Goal: Complete application form

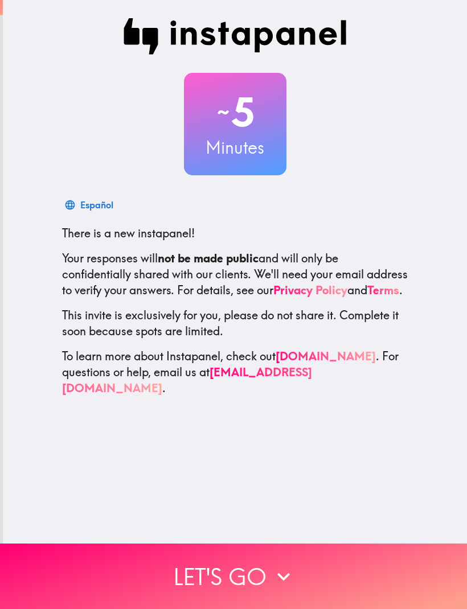
click at [375, 563] on button "Let's go" at bounding box center [233, 576] width 467 height 65
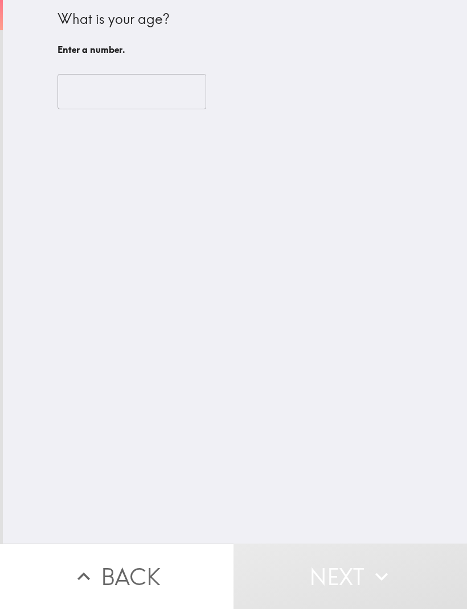
click at [171, 108] on input "number" at bounding box center [132, 91] width 149 height 35
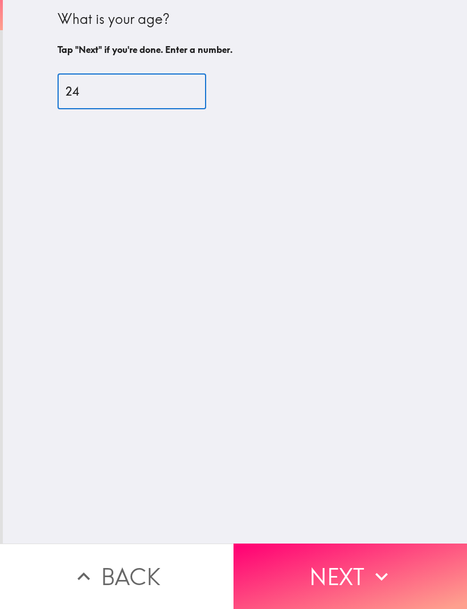
type input "24"
click at [280, 341] on div "What is your age? Tap "Next" if you're done. Enter a number. 24 ​" at bounding box center [235, 272] width 464 height 544
click at [276, 567] on button "Next" at bounding box center [349, 576] width 233 height 65
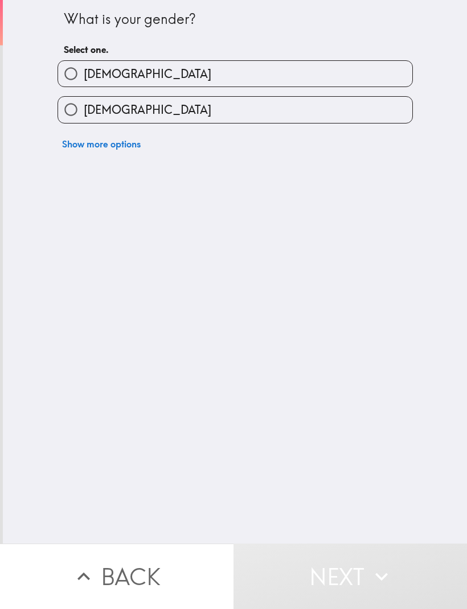
click at [338, 122] on label "[DEMOGRAPHIC_DATA]" at bounding box center [235, 110] width 354 height 26
click at [84, 122] on input "[DEMOGRAPHIC_DATA]" at bounding box center [71, 110] width 26 height 26
radio input "true"
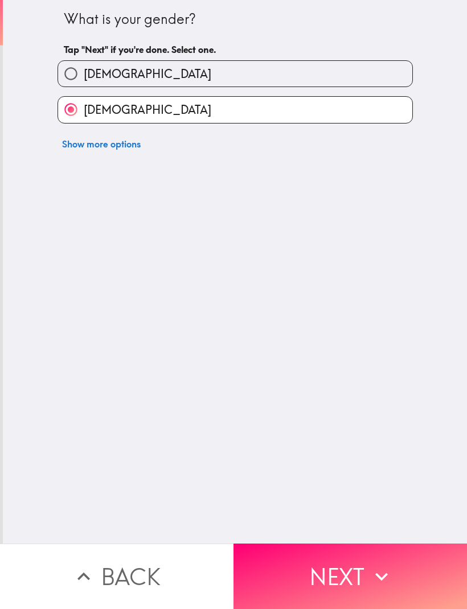
click at [278, 585] on button "Next" at bounding box center [349, 576] width 233 height 65
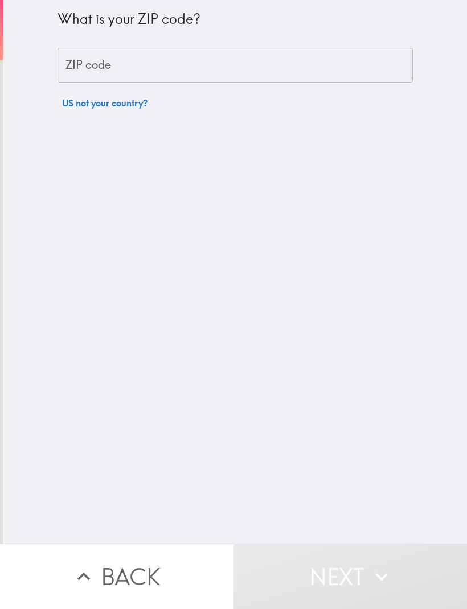
click at [362, 62] on input "ZIP code" at bounding box center [235, 65] width 355 height 35
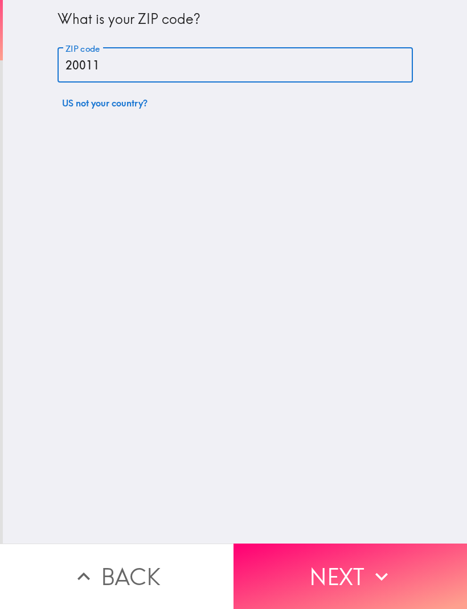
type input "20011"
click at [377, 396] on div "What is your ZIP code? ZIP code 20011 ZIP code US not your country?" at bounding box center [235, 272] width 464 height 544
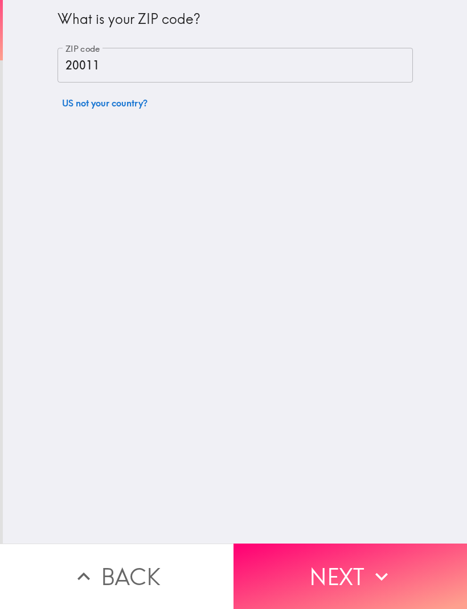
click at [345, 577] on button "Next" at bounding box center [349, 576] width 233 height 65
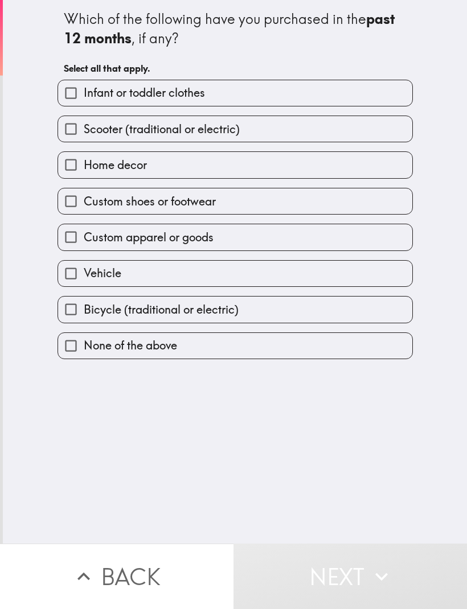
click at [323, 104] on label "Infant or toddler clothes" at bounding box center [235, 93] width 354 height 26
click at [84, 104] on input "Infant or toddler clothes" at bounding box center [71, 93] width 26 height 26
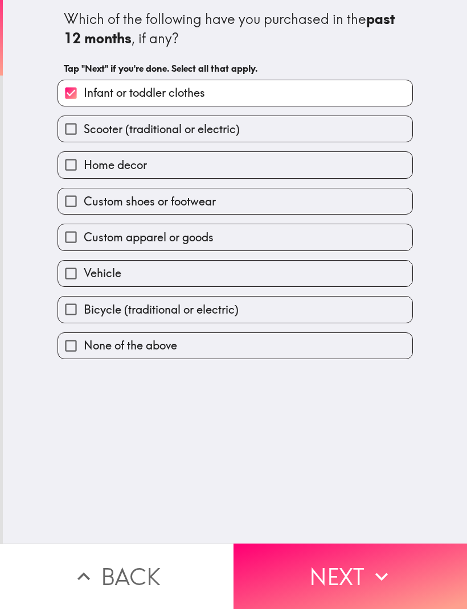
click at [331, 90] on label "Infant or toddler clothes" at bounding box center [235, 93] width 354 height 26
click at [84, 90] on input "Infant or toddler clothes" at bounding box center [71, 93] width 26 height 26
checkbox input "false"
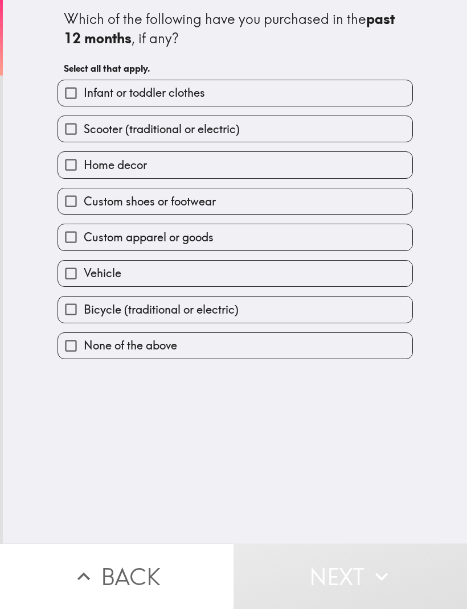
click at [265, 168] on label "Home decor" at bounding box center [235, 165] width 354 height 26
click at [84, 168] on input "Home decor" at bounding box center [71, 165] width 26 height 26
checkbox input "true"
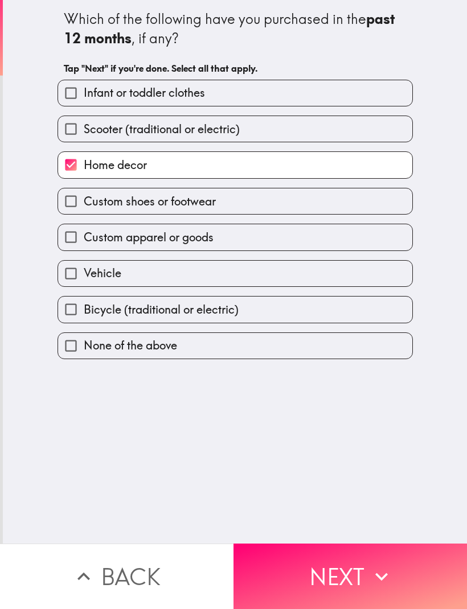
click at [319, 285] on label "Vehicle" at bounding box center [235, 274] width 354 height 26
click at [84, 285] on input "Vehicle" at bounding box center [71, 274] width 26 height 26
checkbox input "true"
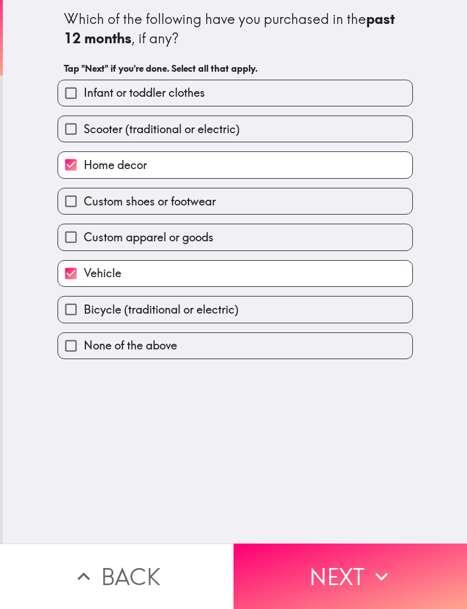
click at [345, 232] on label "Custom apparel or goods" at bounding box center [235, 237] width 354 height 26
click at [84, 232] on input "Custom apparel or goods" at bounding box center [71, 237] width 26 height 26
checkbox input "true"
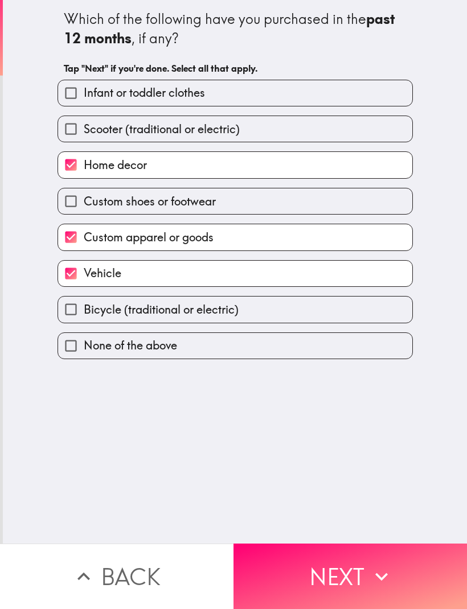
click at [229, 314] on span "Bicycle (traditional or electric)" at bounding box center [161, 310] width 155 height 16
click at [84, 314] on input "Bicycle (traditional or electric)" at bounding box center [71, 310] width 26 height 26
checkbox input "true"
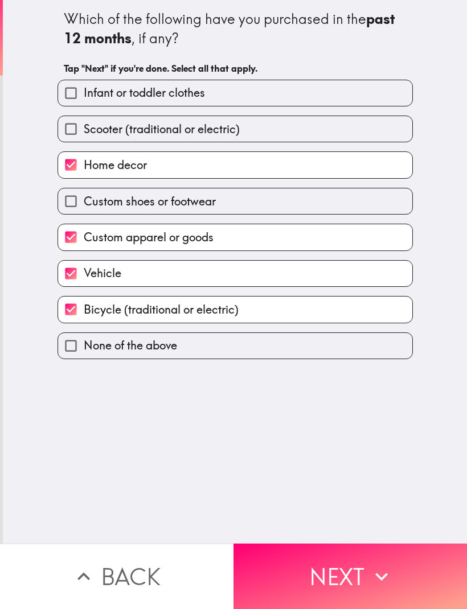
click at [297, 573] on button "Next" at bounding box center [349, 576] width 233 height 65
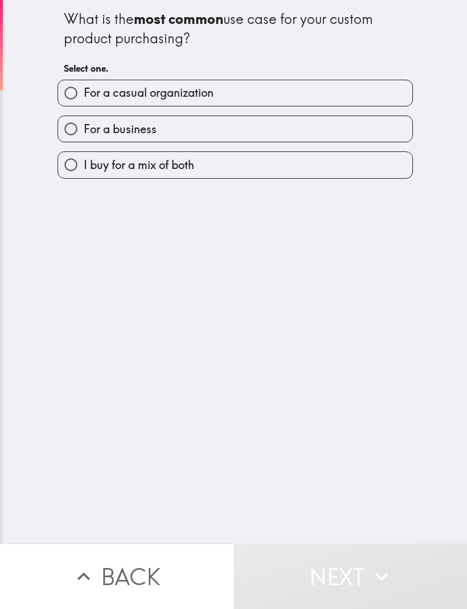
click at [339, 125] on label "For a business" at bounding box center [235, 129] width 354 height 26
click at [84, 125] on input "For a business" at bounding box center [71, 129] width 26 height 26
radio input "true"
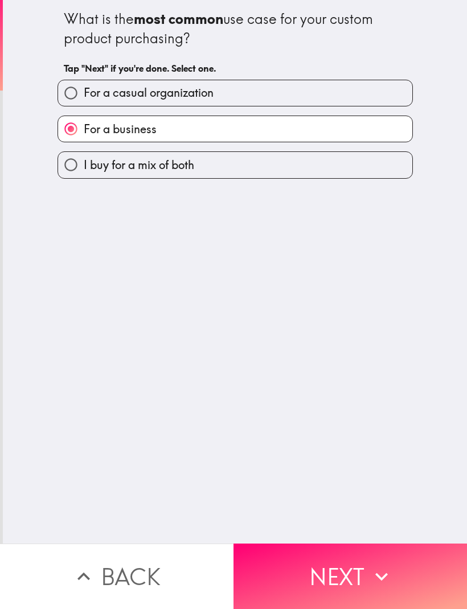
click at [364, 172] on label "I buy for a mix of both" at bounding box center [235, 165] width 354 height 26
click at [84, 172] on input "I buy for a mix of both" at bounding box center [71, 165] width 26 height 26
radio input "true"
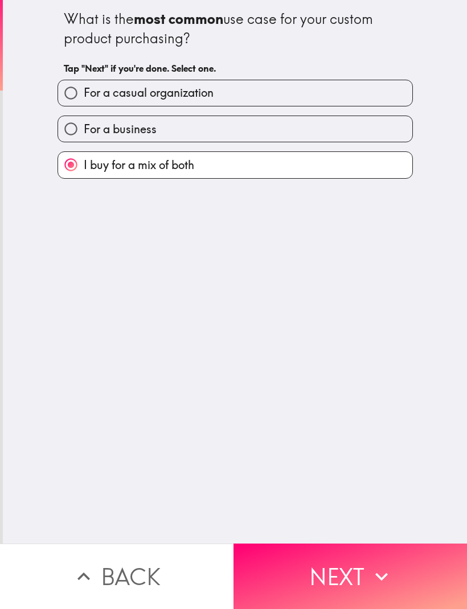
click at [290, 572] on button "Next" at bounding box center [349, 576] width 233 height 65
